Goal: Information Seeking & Learning: Find specific fact

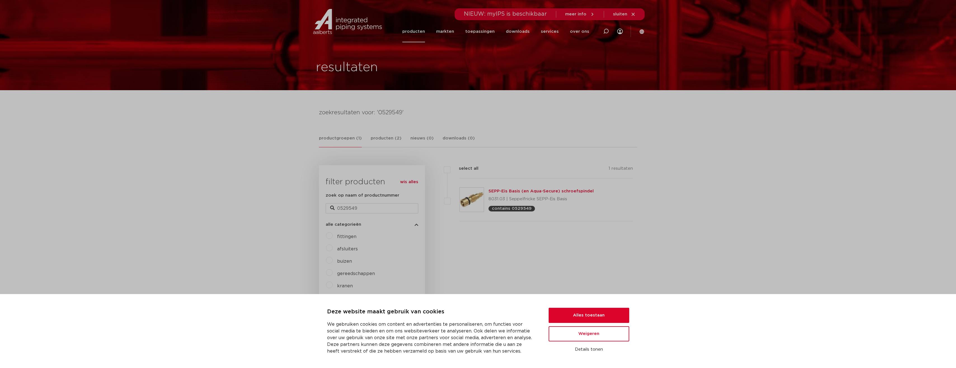
drag, startPoint x: 649, startPoint y: 267, endPoint x: 647, endPoint y: 265, distance: 3.0
click at [606, 309] on button "Alles toestaan" at bounding box center [588, 314] width 81 height 15
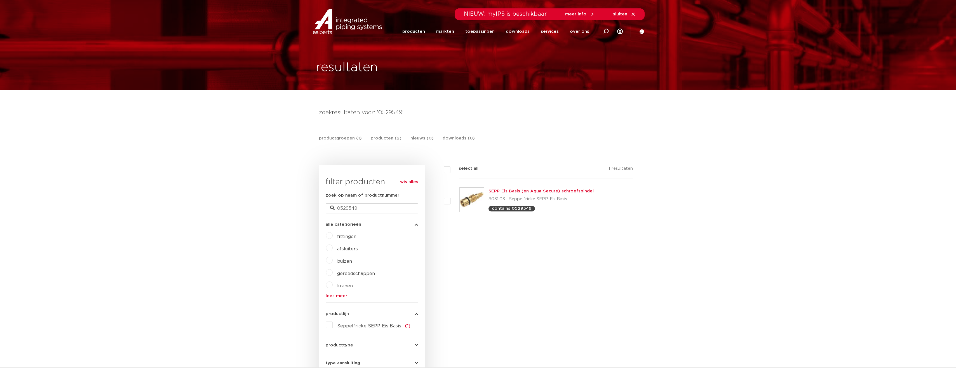
click at [516, 248] on div "filters select all 1 resultaten SEPP-Eis Basis (en Aqua-Secure) schroefspindel" at bounding box center [531, 310] width 212 height 290
drag, startPoint x: 504, startPoint y: 199, endPoint x: 488, endPoint y: 200, distance: 15.4
click at [488, 200] on p "8031.03 | Seppelfricke SEPP-Eis Basis" at bounding box center [540, 198] width 105 height 9
copy p "8031.03"
click at [534, 187] on div "SEPP-Eis Basis (en Aqua-Secure) schroefspindel 8031.03 | Seppelfricke SEPP-Eis …" at bounding box center [546, 199] width 174 height 43
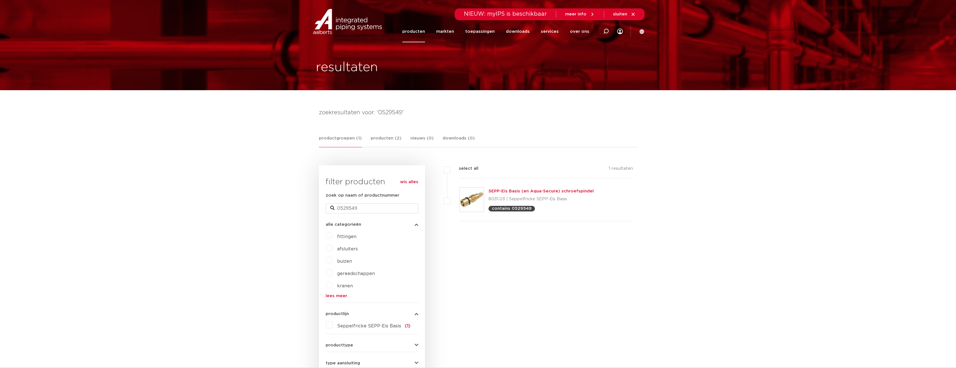
click at [542, 191] on link "SEPP-Eis Basis (en Aqua-Secure) schroefspindel" at bounding box center [540, 191] width 105 height 4
